Goal: Transaction & Acquisition: Purchase product/service

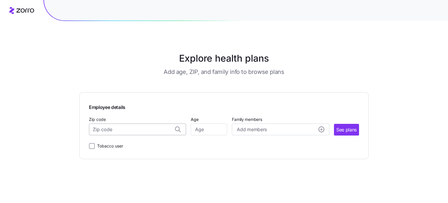
click at [152, 128] on input "Zip code" at bounding box center [137, 129] width 97 height 12
type input "76054"
click at [204, 128] on input "Age" at bounding box center [209, 129] width 36 height 12
click at [140, 130] on input "Zip code" at bounding box center [137, 129] width 97 height 12
click at [138, 147] on span "76054, [GEOGRAPHIC_DATA], [GEOGRAPHIC_DATA]" at bounding box center [137, 144] width 82 height 7
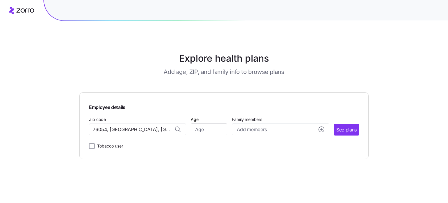
type input "76054, [GEOGRAPHIC_DATA], [GEOGRAPHIC_DATA]"
click at [203, 129] on input "Age" at bounding box center [209, 129] width 36 height 12
type input "60"
click at [286, 127] on div "Add members" at bounding box center [280, 129] width 87 height 7
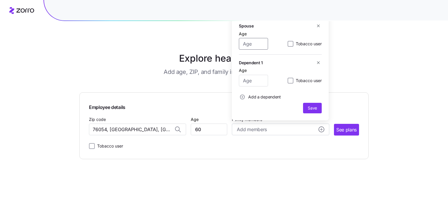
click at [246, 42] on input "Age" at bounding box center [253, 44] width 29 height 12
type input "52"
click at [255, 80] on input "Age" at bounding box center [253, 81] width 29 height 12
type input "21"
click at [316, 109] on span "Save" at bounding box center [312, 108] width 9 height 6
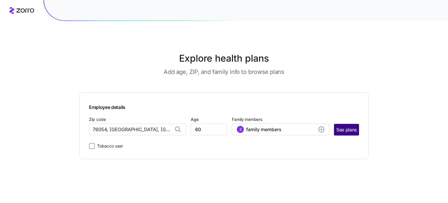
click at [341, 126] on button "See plans" at bounding box center [346, 130] width 25 height 12
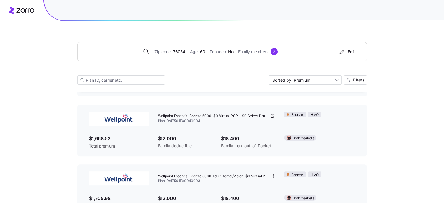
scroll to position [137, 0]
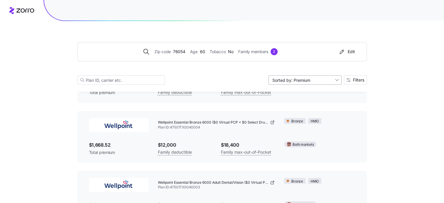
click at [335, 76] on input "Sorted by: Premium" at bounding box center [304, 79] width 73 height 9
click at [289, 100] on div "Deductible" at bounding box center [304, 102] width 68 height 9
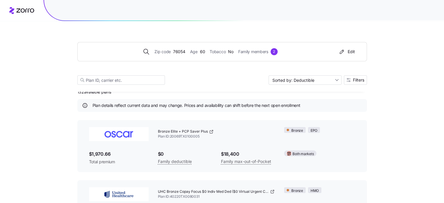
scroll to position [8, 0]
click at [335, 80] on input "Sorted by: Deductible" at bounding box center [304, 79] width 73 height 9
click at [335, 79] on div "Sorted by: Deductible" at bounding box center [304, 79] width 73 height 9
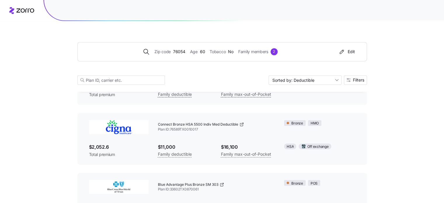
scroll to position [2704, 0]
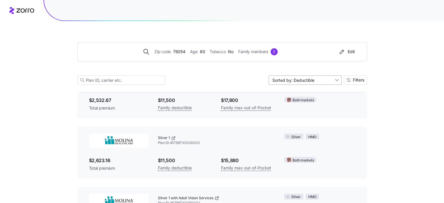
click at [320, 79] on input "Sorted by: Deductible" at bounding box center [304, 79] width 73 height 9
click at [313, 90] on div "Premium" at bounding box center [304, 93] width 68 height 9
type input "Sorted by: Premium"
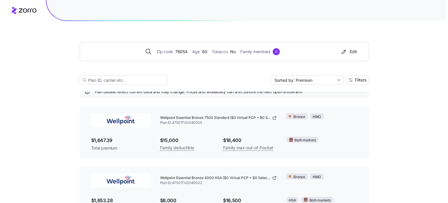
scroll to position [0, 0]
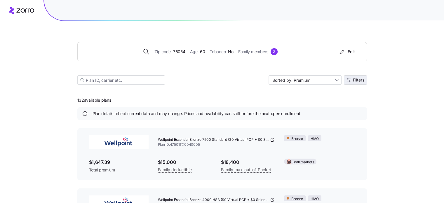
click at [351, 79] on span "Filters" at bounding box center [355, 80] width 18 height 4
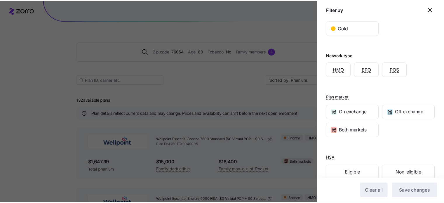
scroll to position [154, 0]
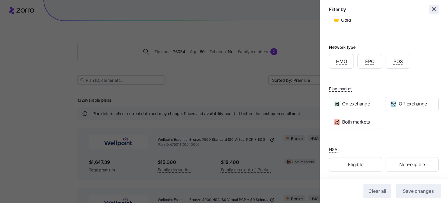
click at [431, 10] on icon "button" at bounding box center [434, 9] width 7 height 7
